Goal: Task Accomplishment & Management: Complete application form

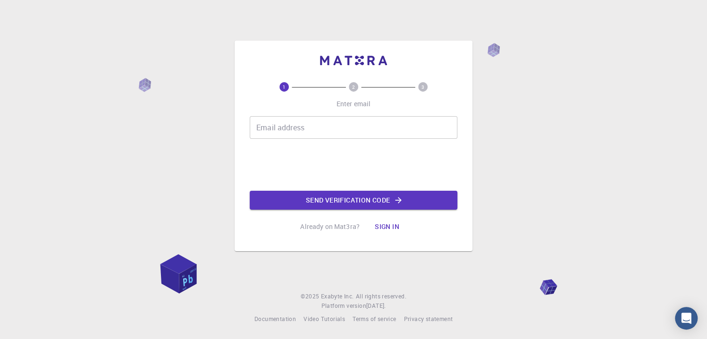
click at [282, 127] on input "Email address" at bounding box center [354, 127] width 208 height 23
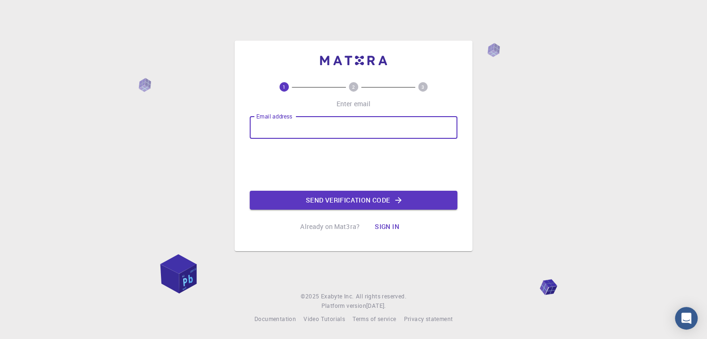
type input "[EMAIL_ADDRESS][DOMAIN_NAME]"
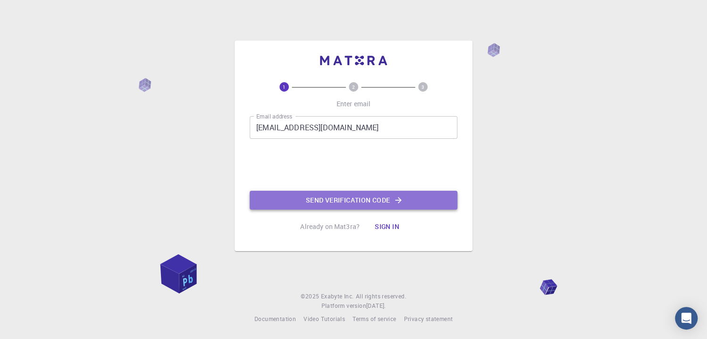
click at [382, 202] on button "Send verification code" at bounding box center [354, 200] width 208 height 19
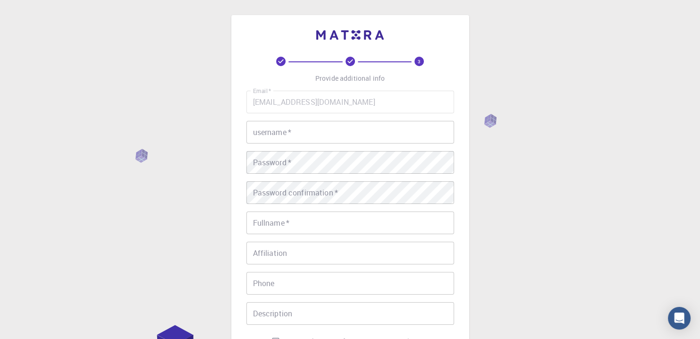
click at [324, 133] on input "username   *" at bounding box center [350, 132] width 208 height 23
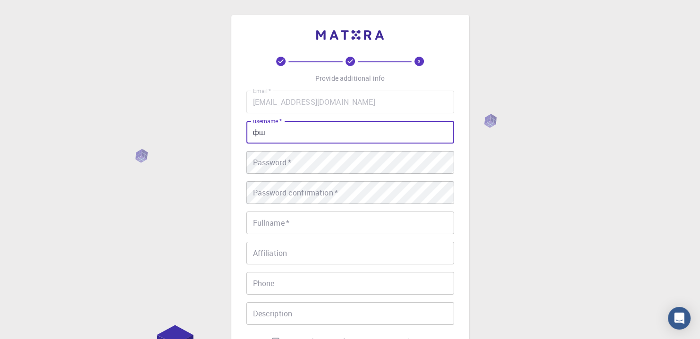
type input "ф"
type input "aimpva"
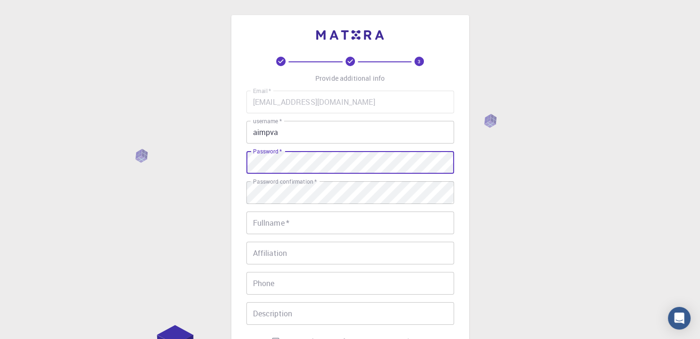
click at [192, 153] on div "3 Provide additional info Email   * [EMAIL_ADDRESS][DOMAIN_NAME] Email   * user…" at bounding box center [350, 240] width 700 height 480
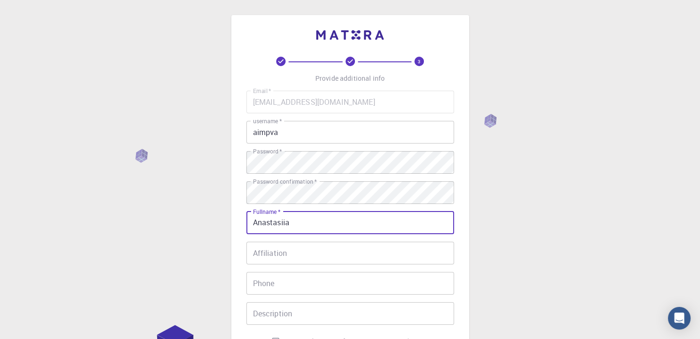
type input "Anastasiia"
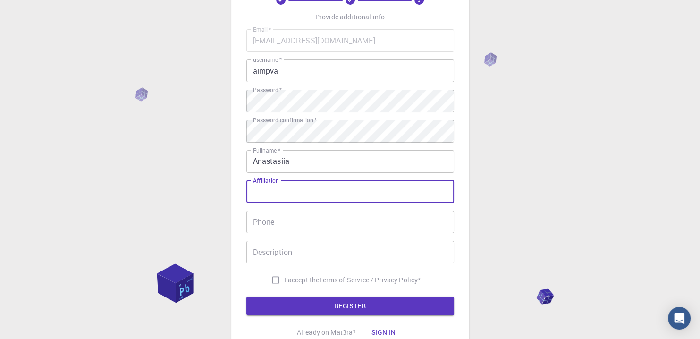
scroll to position [141, 0]
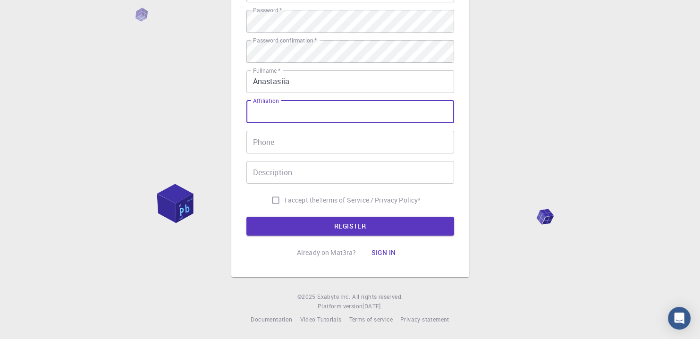
click at [276, 199] on input "I accept the Terms of Service / Privacy Policy *" at bounding box center [276, 200] width 18 height 18
checkbox input "true"
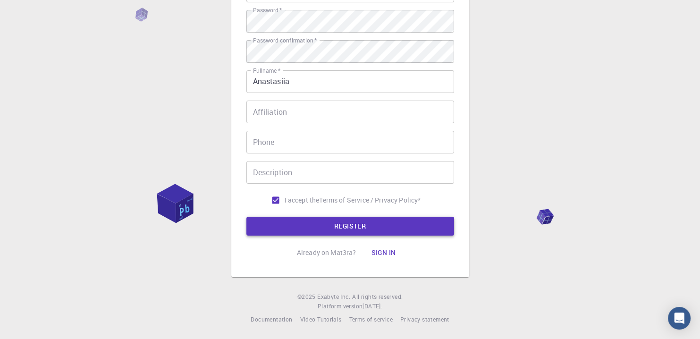
click at [338, 230] on button "REGISTER" at bounding box center [350, 226] width 208 height 19
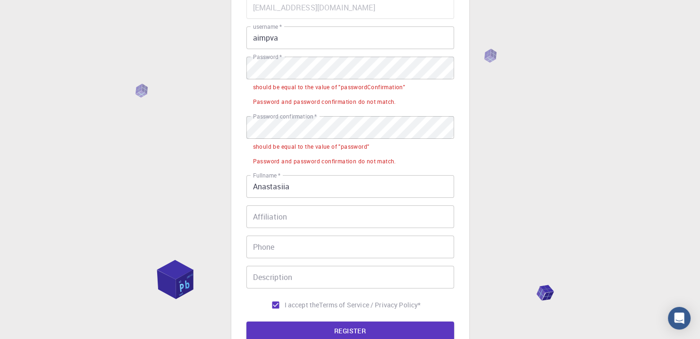
scroll to position [47, 0]
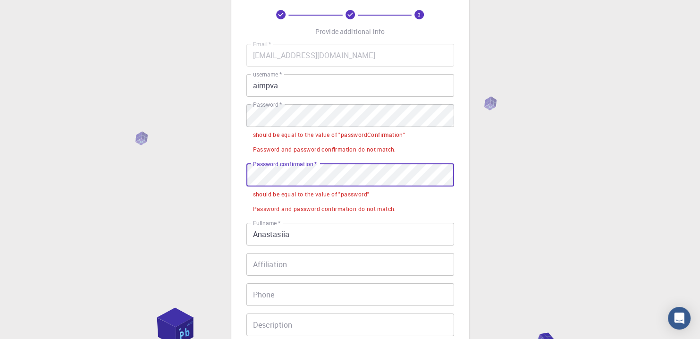
click at [174, 175] on div "3 Provide additional info Email   * [EMAIL_ADDRESS][DOMAIN_NAME] Email   * user…" at bounding box center [350, 222] width 700 height 538
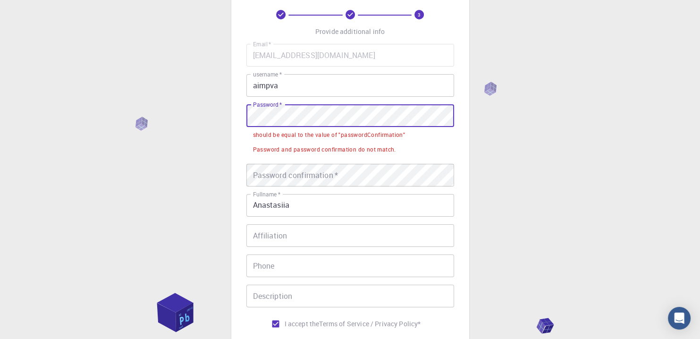
click at [142, 111] on div "3 Provide additional info Email   * [EMAIL_ADDRESS][DOMAIN_NAME] Email   * user…" at bounding box center [350, 207] width 700 height 509
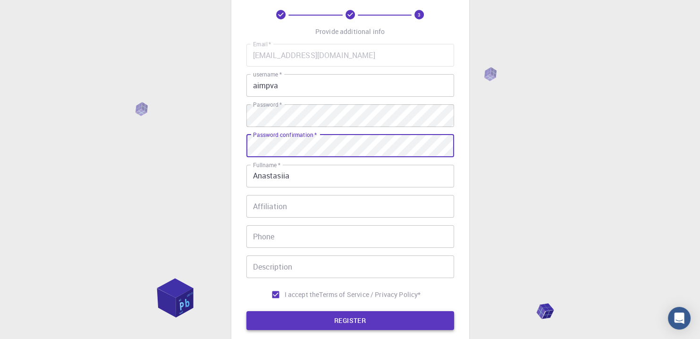
click at [302, 325] on button "REGISTER" at bounding box center [350, 320] width 208 height 19
click at [348, 311] on button "REGISTER" at bounding box center [350, 320] width 208 height 19
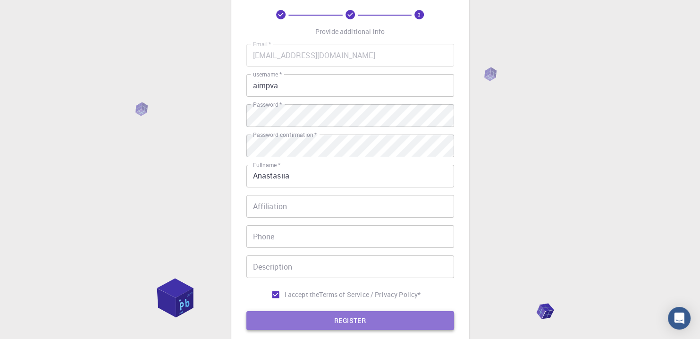
click at [336, 318] on button "REGISTER" at bounding box center [350, 320] width 208 height 19
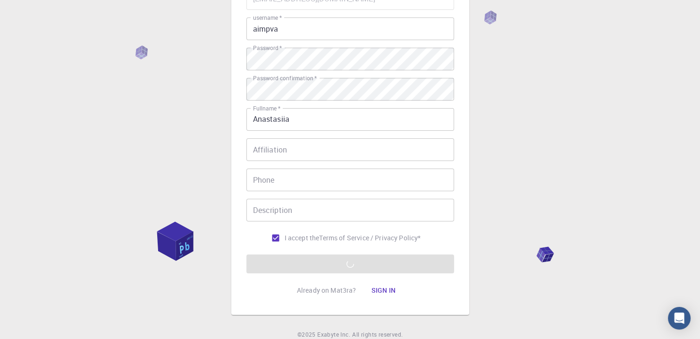
scroll to position [141, 0]
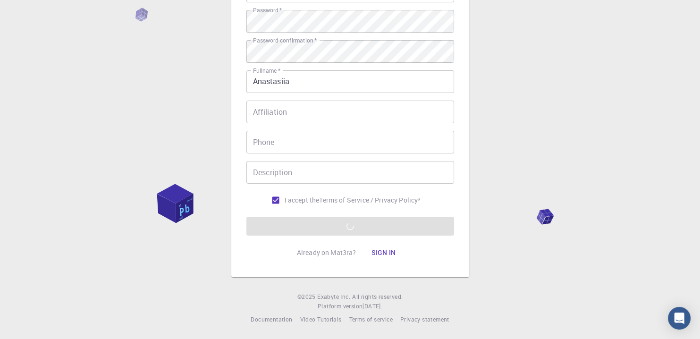
click at [422, 225] on form "Email   * [EMAIL_ADDRESS][DOMAIN_NAME] Email   * username   * aimpva username  …" at bounding box center [350, 93] width 208 height 286
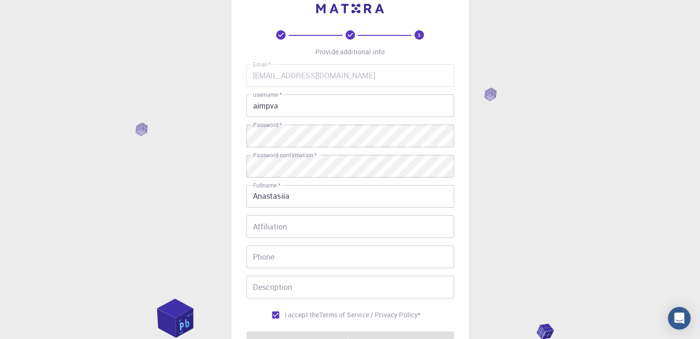
scroll to position [0, 0]
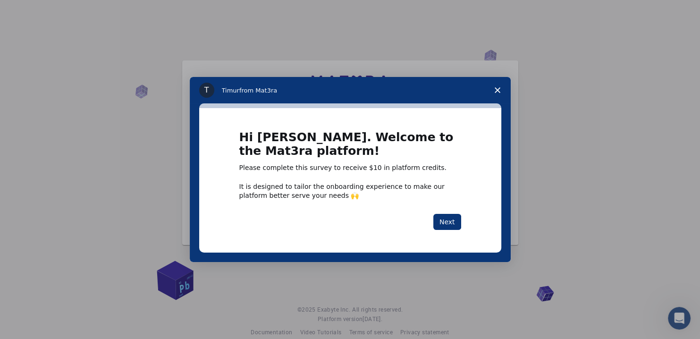
click at [500, 88] on span "Close survey" at bounding box center [497, 90] width 26 height 26
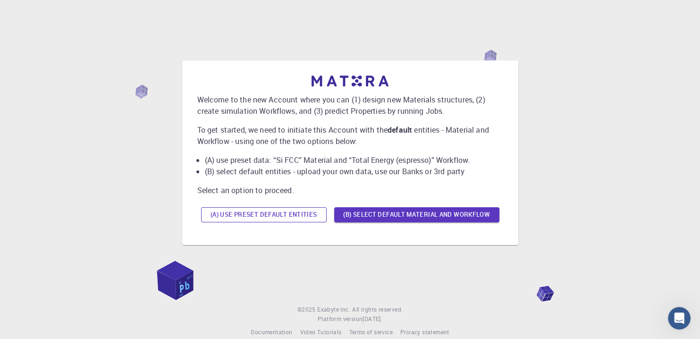
click at [315, 212] on button "(A) Use preset default entities" at bounding box center [263, 214] width 125 height 15
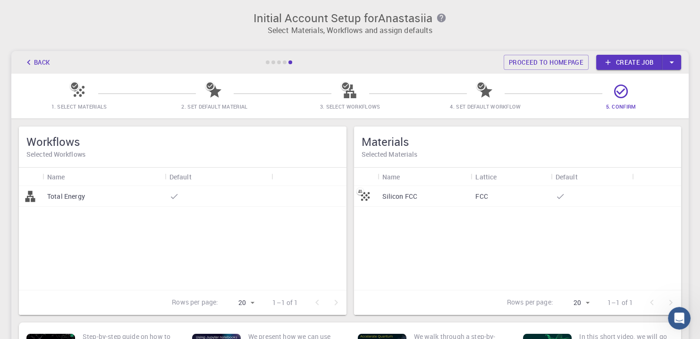
click at [133, 148] on h5 "Workflows" at bounding box center [182, 141] width 312 height 15
click at [83, 98] on icon at bounding box center [79, 91] width 17 height 17
click at [233, 107] on span "2. Set Default Material" at bounding box center [214, 106] width 66 height 7
click at [338, 105] on span "3. Select Workflows" at bounding box center [350, 106] width 60 height 7
click at [477, 94] on icon at bounding box center [485, 91] width 17 height 17
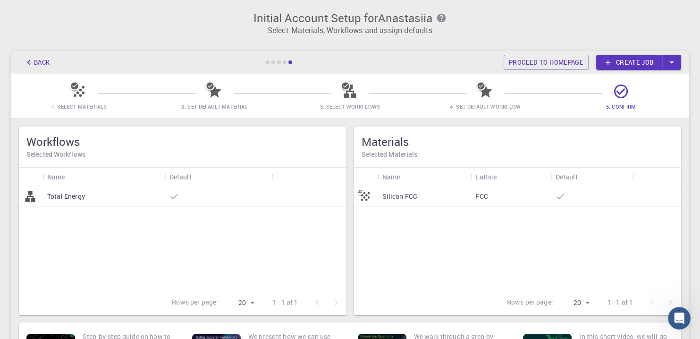
click at [641, 61] on link "Create job" at bounding box center [629, 62] width 66 height 15
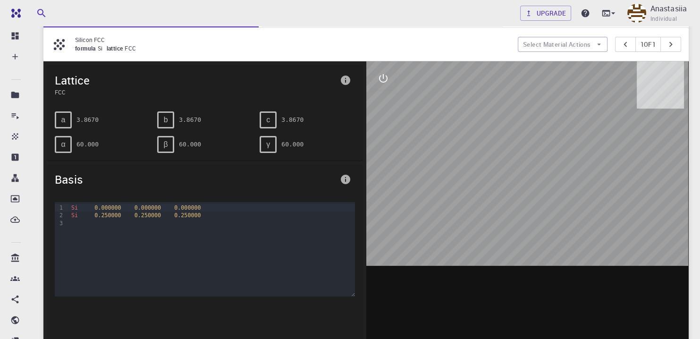
scroll to position [94, 0]
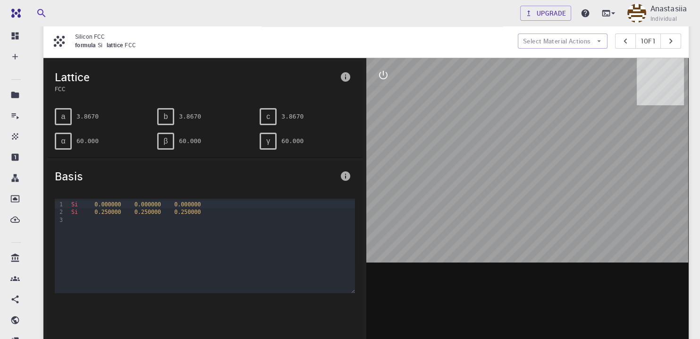
drag, startPoint x: 451, startPoint y: 172, endPoint x: 442, endPoint y: 122, distance: 50.4
click at [442, 122] on div at bounding box center [527, 204] width 323 height 293
drag, startPoint x: 522, startPoint y: 162, endPoint x: 476, endPoint y: 130, distance: 56.3
click at [477, 130] on div at bounding box center [527, 204] width 323 height 293
click at [224, 250] on div "Si 0.000000 0.000000 0.000000 Si 0.250000 0.250000 0.250000" at bounding box center [211, 246] width 286 height 94
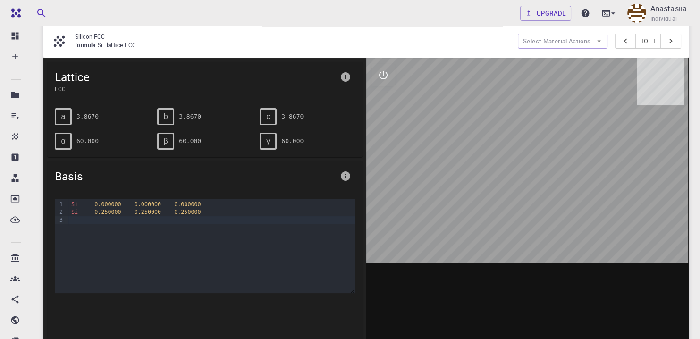
drag, startPoint x: 496, startPoint y: 216, endPoint x: 517, endPoint y: 183, distance: 38.6
click at [515, 183] on div at bounding box center [527, 204] width 323 height 293
drag, startPoint x: 532, startPoint y: 182, endPoint x: 498, endPoint y: 203, distance: 40.1
click at [498, 203] on div at bounding box center [527, 204] width 323 height 293
